Goal: Complete application form: Complete application form

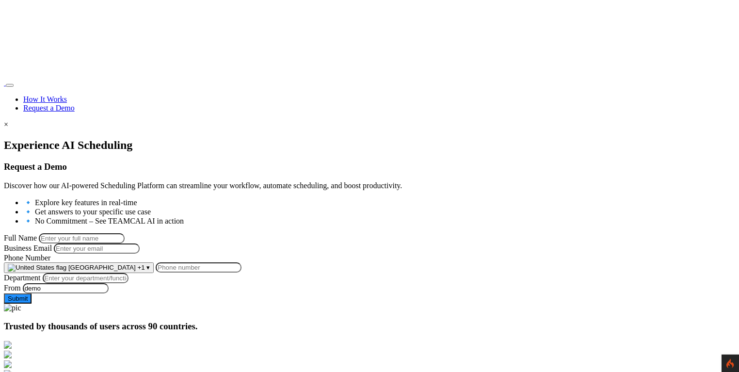
scroll to position [140, 0]
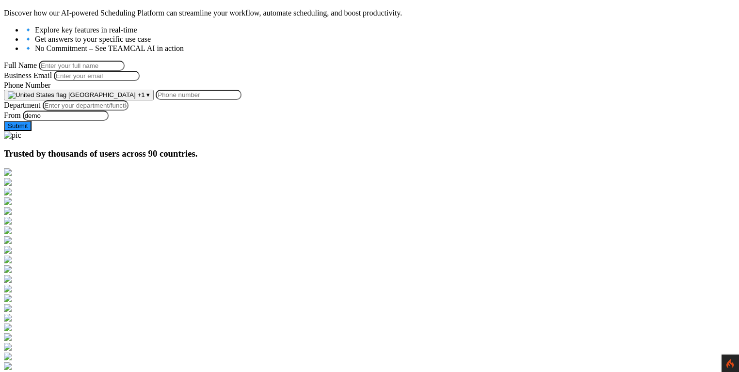
scroll to position [171, 0]
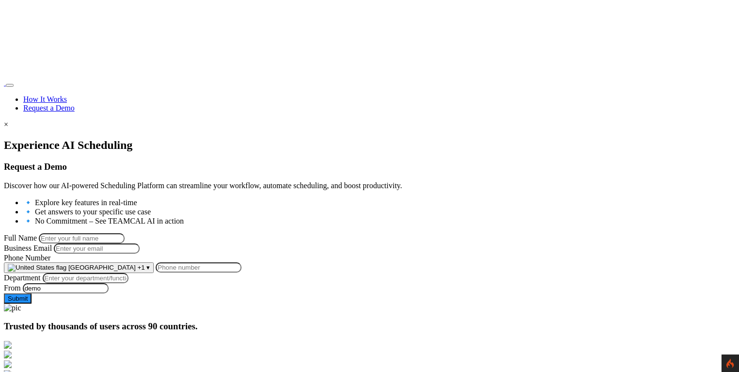
scroll to position [171, 0]
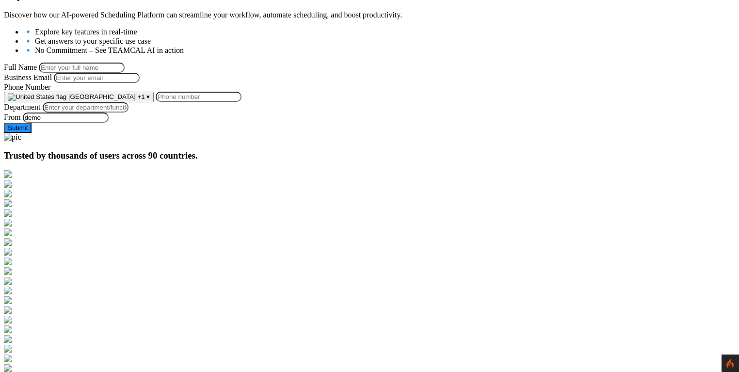
click at [125, 63] on input "Full Name" at bounding box center [82, 68] width 86 height 10
type input "George D Burin"
type input "georgeburin228@gmail.com"
type input "9258644697"
click at [128, 112] on input "Department" at bounding box center [86, 107] width 86 height 10
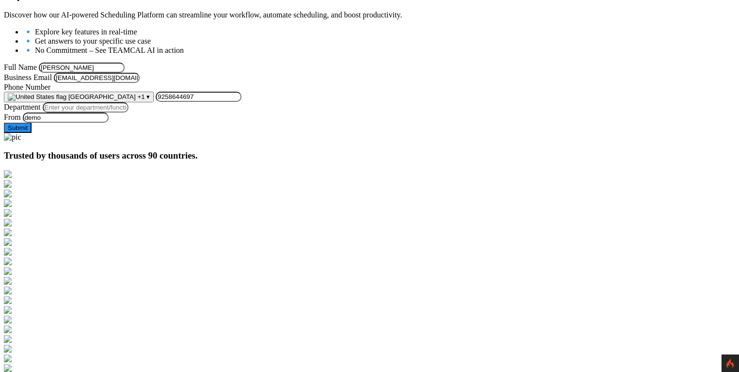
type input "Managment"
click at [32, 133] on button "Submit" at bounding box center [18, 128] width 28 height 10
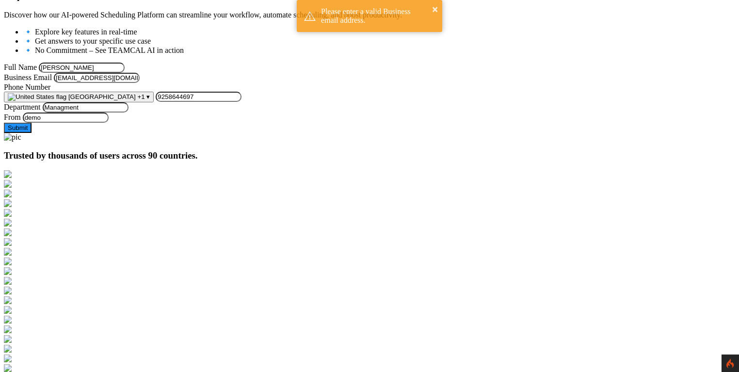
click at [32, 133] on button "Submit" at bounding box center [18, 128] width 28 height 10
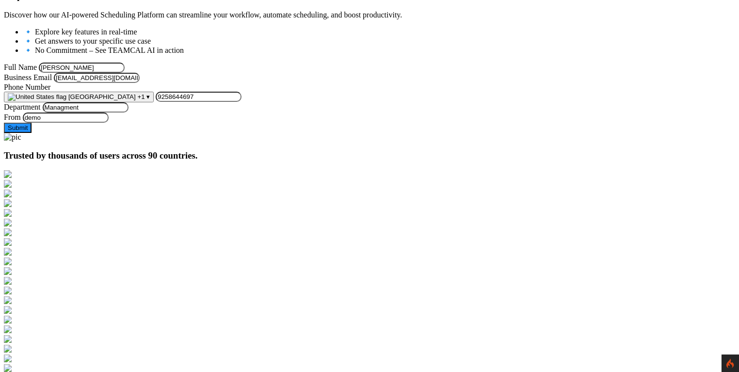
click at [140, 83] on input "georgeburin228@gmail.com" at bounding box center [97, 78] width 86 height 10
drag, startPoint x: 242, startPoint y: 102, endPoint x: 200, endPoint y: 99, distance: 42.3
click at [140, 83] on input "georgeburin228@gmail.com" at bounding box center [97, 78] width 86 height 10
type input "georgeburin228@comcast.net"
click at [32, 133] on button "Submit" at bounding box center [18, 128] width 28 height 10
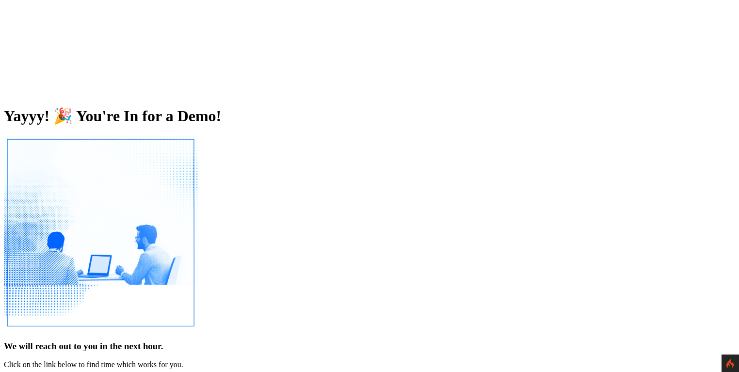
scroll to position [159, 0]
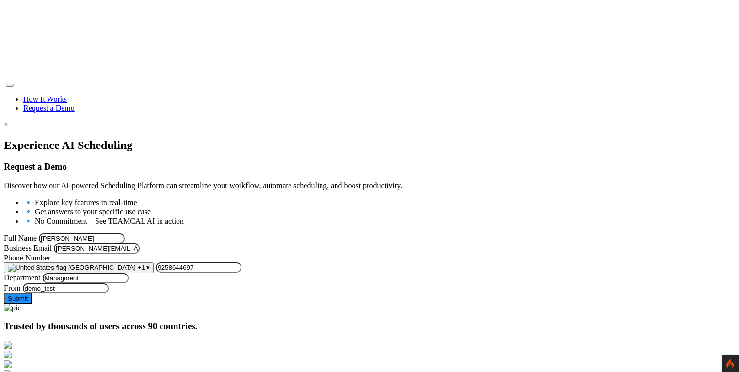
scroll to position [105, 0]
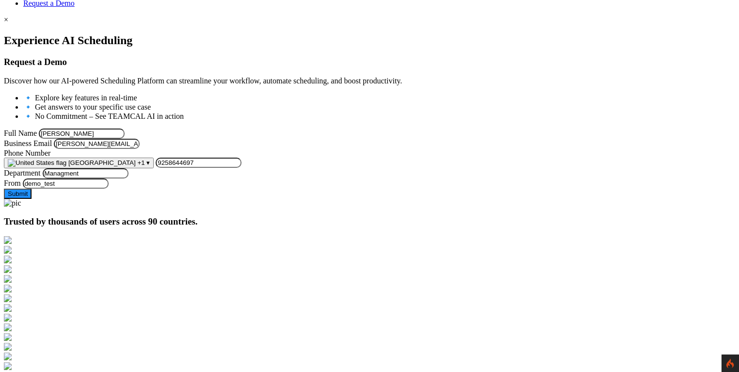
click at [78, 34] on div at bounding box center [369, 34] width 731 height 0
click at [99, 34] on div at bounding box center [369, 34] width 731 height 0
click at [32, 199] on button "Submit" at bounding box center [18, 194] width 28 height 10
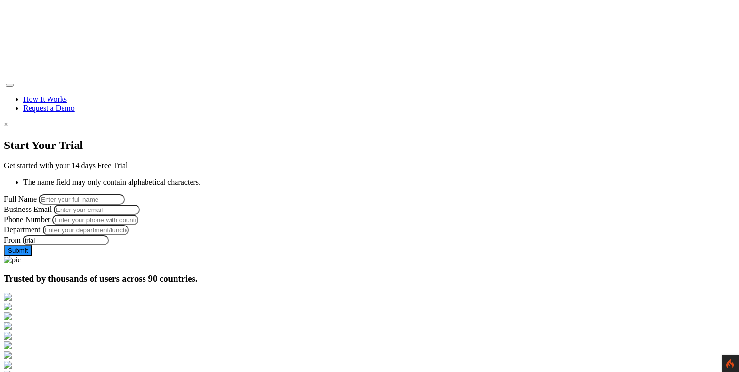
click at [125, 194] on input "Full Name" at bounding box center [82, 199] width 86 height 10
type input "[PERSON_NAME]"
type input "[PERSON_NAME][EMAIL_ADDRESS][PERSON_NAME][DOMAIN_NAME]"
type input "9258644697"
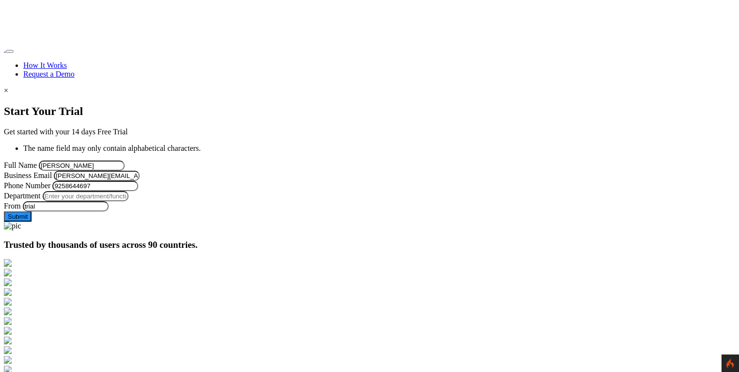
scroll to position [40, 0]
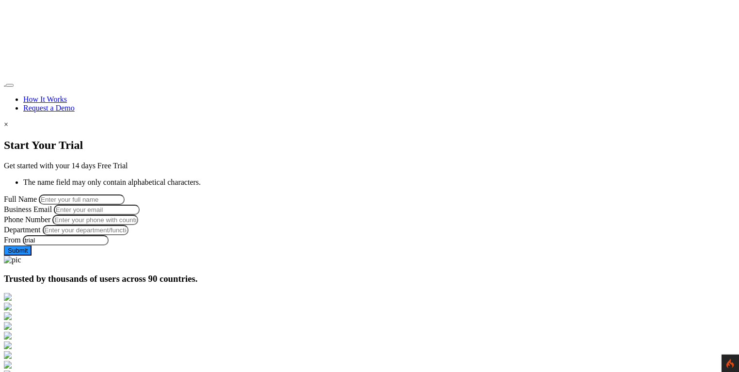
click at [75, 104] on link "Request a Demo" at bounding box center [48, 108] width 51 height 8
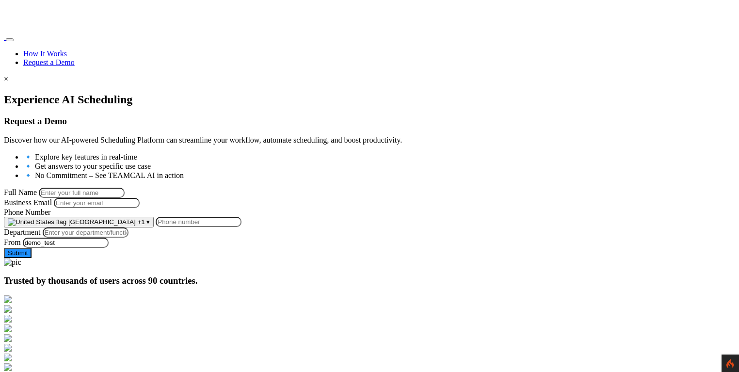
scroll to position [142, 0]
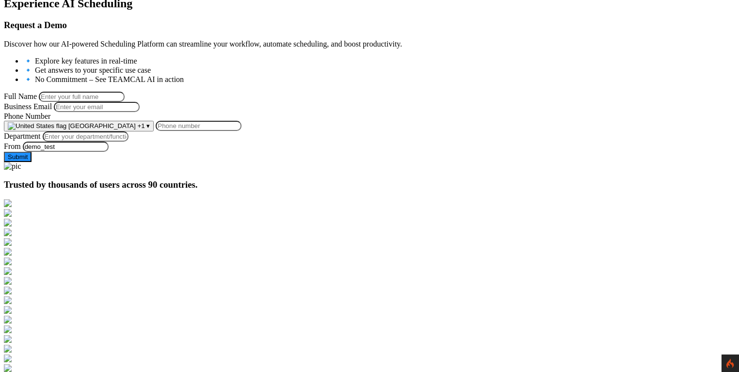
click at [125, 92] on input "Full Name" at bounding box center [82, 97] width 86 height 10
click at [32, 162] on button "Submit" at bounding box center [18, 157] width 28 height 10
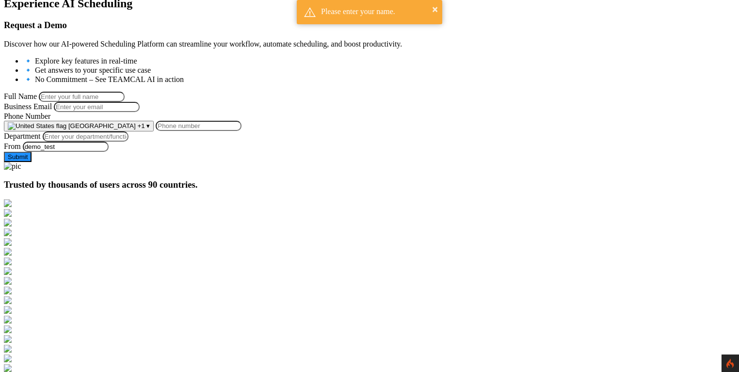
click at [125, 93] on input "Full Name" at bounding box center [82, 97] width 86 height 10
type input "George Burin"
type input "[PERSON_NAME][EMAIL_ADDRESS][PERSON_NAME][DOMAIN_NAME]"
type input "9258644697"
click at [128, 142] on input "Department" at bounding box center [86, 136] width 86 height 10
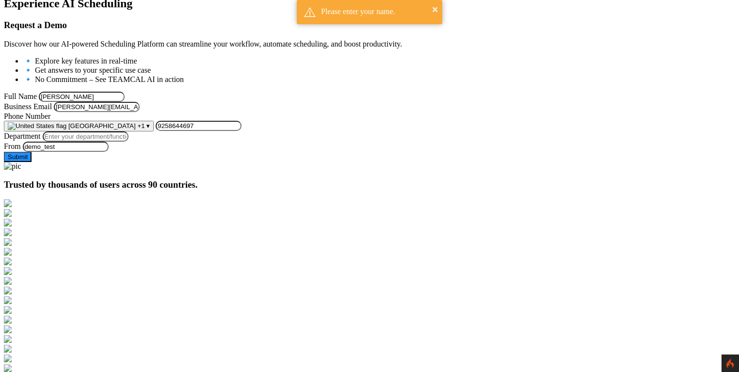
type input "Managment"
click at [32, 162] on button "Submit" at bounding box center [18, 157] width 28 height 10
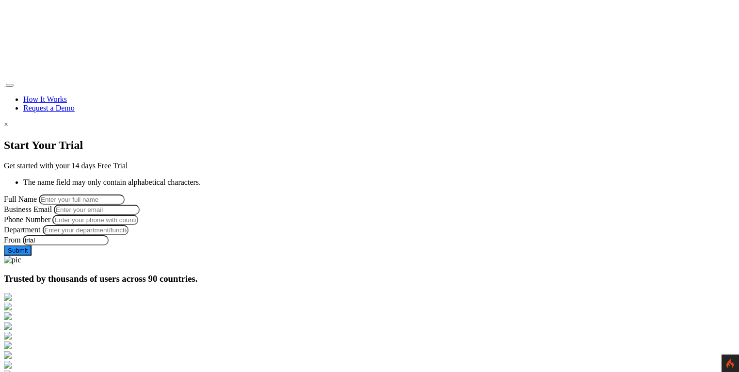
click at [125, 194] on input "Full Name" at bounding box center [82, 199] width 86 height 10
type input "[PERSON_NAME]"
type input "[PERSON_NAME][EMAIL_ADDRESS][PERSON_NAME][DOMAIN_NAME]"
type input "9258644697"
click at [75, 104] on link "Request a Demo" at bounding box center [48, 108] width 51 height 8
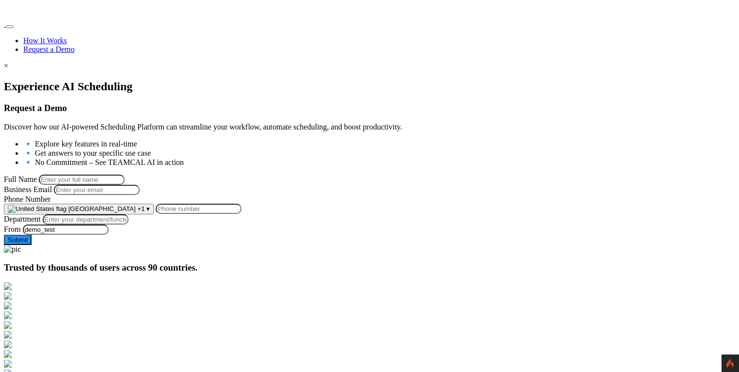
scroll to position [74, 0]
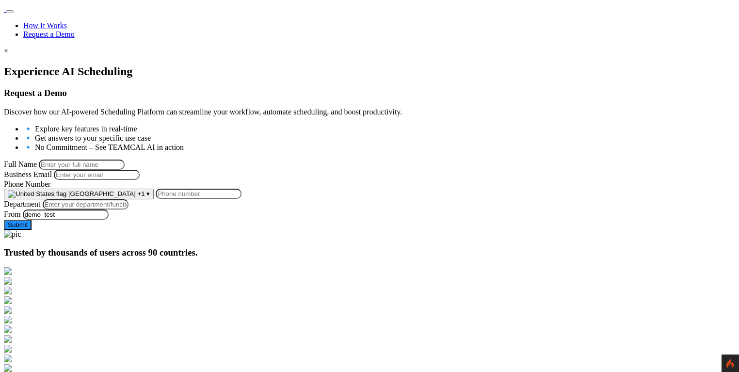
click at [125, 160] on input "Full Name" at bounding box center [82, 165] width 86 height 10
type input "George D Burin"
type input "georgeburin228@gmail.com"
type input "9258644697"
click at [125, 160] on input "George D Burin" at bounding box center [82, 165] width 86 height 10
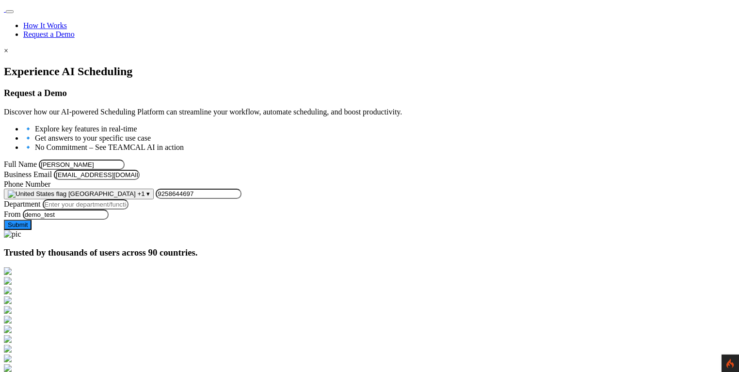
type input "George Burin"
click at [140, 180] on input "georgeburin228@gmail.com" at bounding box center [97, 175] width 86 height 10
type input "george.burin@comcast.net"
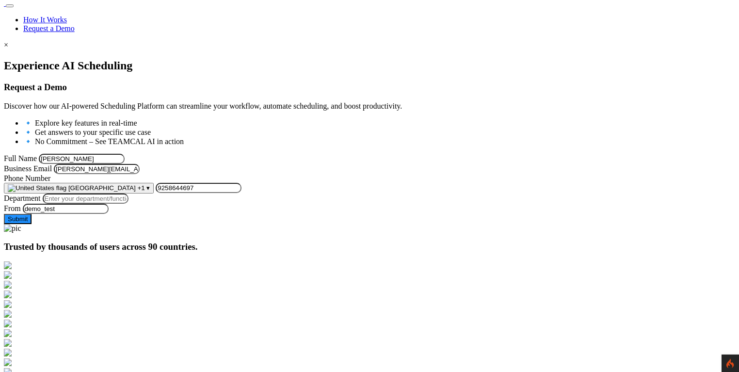
scroll to position [85, 0]
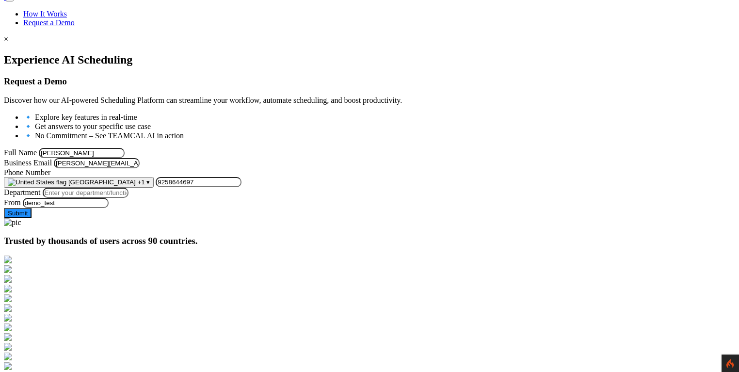
click at [128, 198] on input "Department" at bounding box center [86, 193] width 86 height 10
type input "Managment"
click at [32, 218] on button "Submit" at bounding box center [18, 213] width 28 height 10
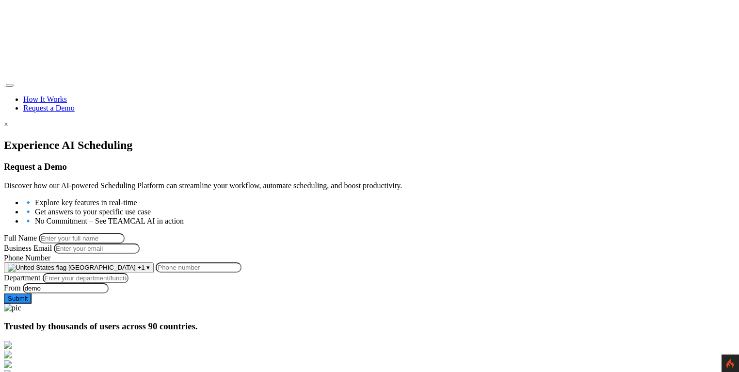
scroll to position [70, 0]
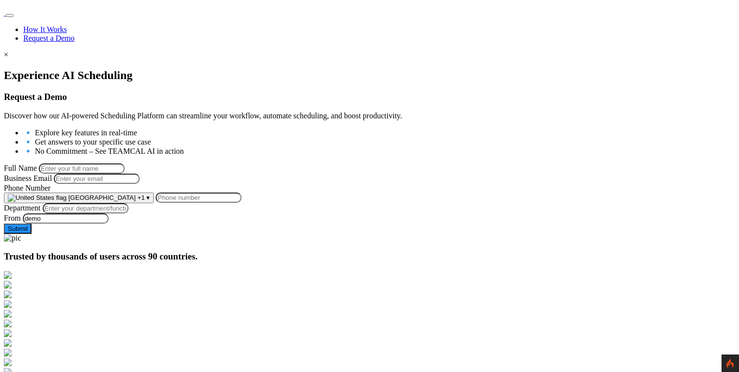
click at [125, 163] on input "Full Name" at bounding box center [82, 168] width 86 height 10
type input "[PERSON_NAME]"
type input "[PERSON_NAME][EMAIL_ADDRESS][PERSON_NAME][DOMAIN_NAME]"
type input "9258644697"
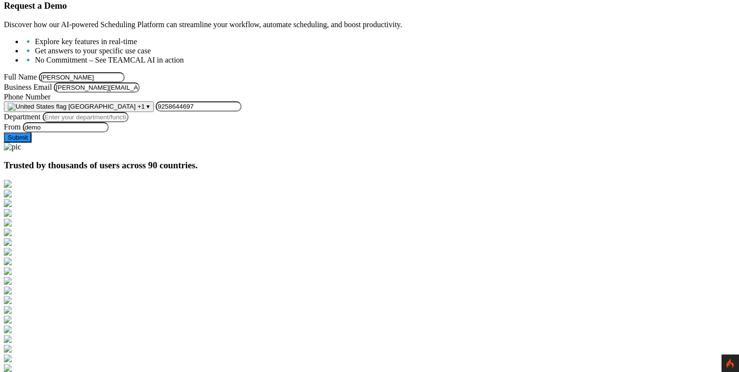
scroll to position [173, 0]
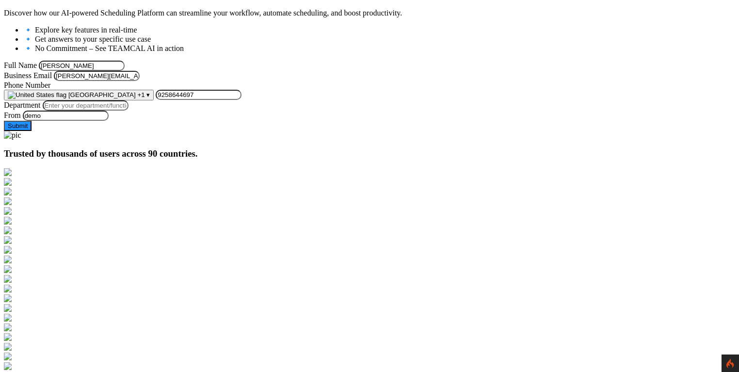
click at [192, 111] on div "Department" at bounding box center [369, 105] width 731 height 10
click at [128, 111] on input "Department" at bounding box center [86, 105] width 86 height 10
type input "Managment"
click at [32, 131] on button "Submit" at bounding box center [18, 126] width 28 height 10
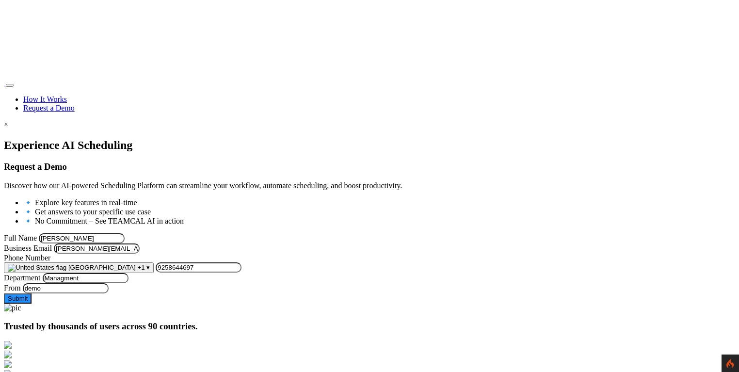
scroll to position [173, 0]
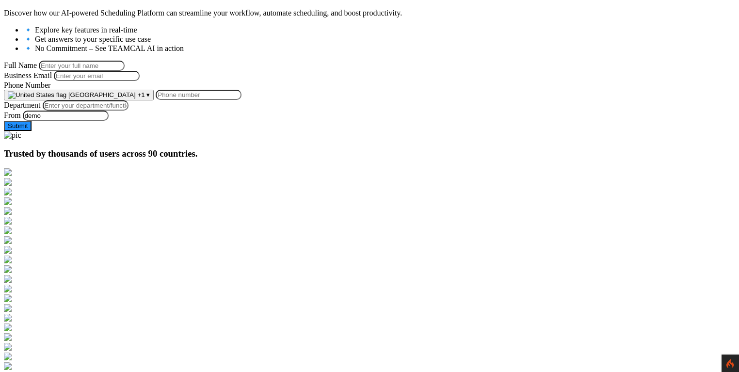
click at [151, 69] on form "Full Name Business Email Phone Number [GEOGRAPHIC_DATA] +1 ▾ [GEOGRAPHIC_DATA] …" at bounding box center [369, 96] width 731 height 70
click at [125, 61] on input "Full Name" at bounding box center [82, 66] width 86 height 10
type input "[PERSON_NAME]"
type input "[PERSON_NAME][EMAIL_ADDRESS][PERSON_NAME][DOMAIN_NAME]"
type input "9258644697"
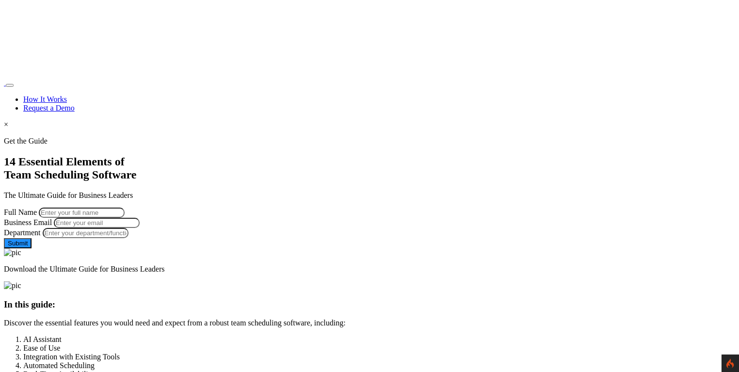
click at [57, 137] on div at bounding box center [369, 137] width 731 height 0
click at [48, 161] on section "Get the Guide 14 Essential Elements of Team Scheduling Software The Ultimate Gu…" at bounding box center [369, 205] width 731 height 137
